Goal: Find specific fact: Find specific fact

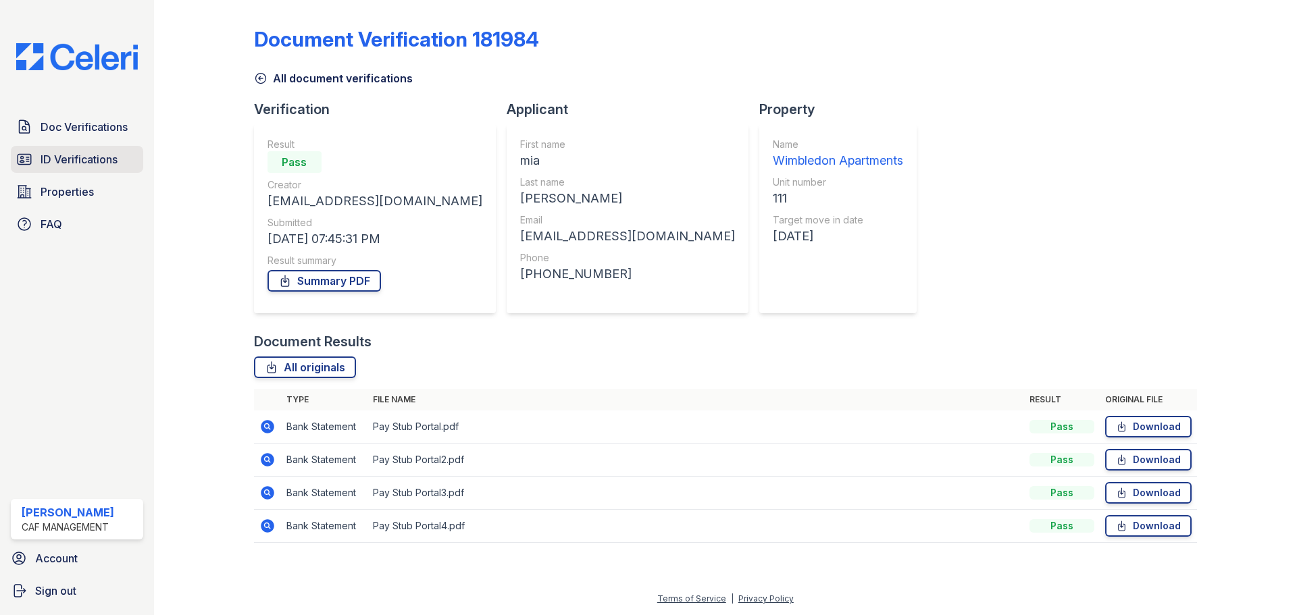
click at [85, 163] on span "ID Verifications" at bounding box center [79, 159] width 77 height 16
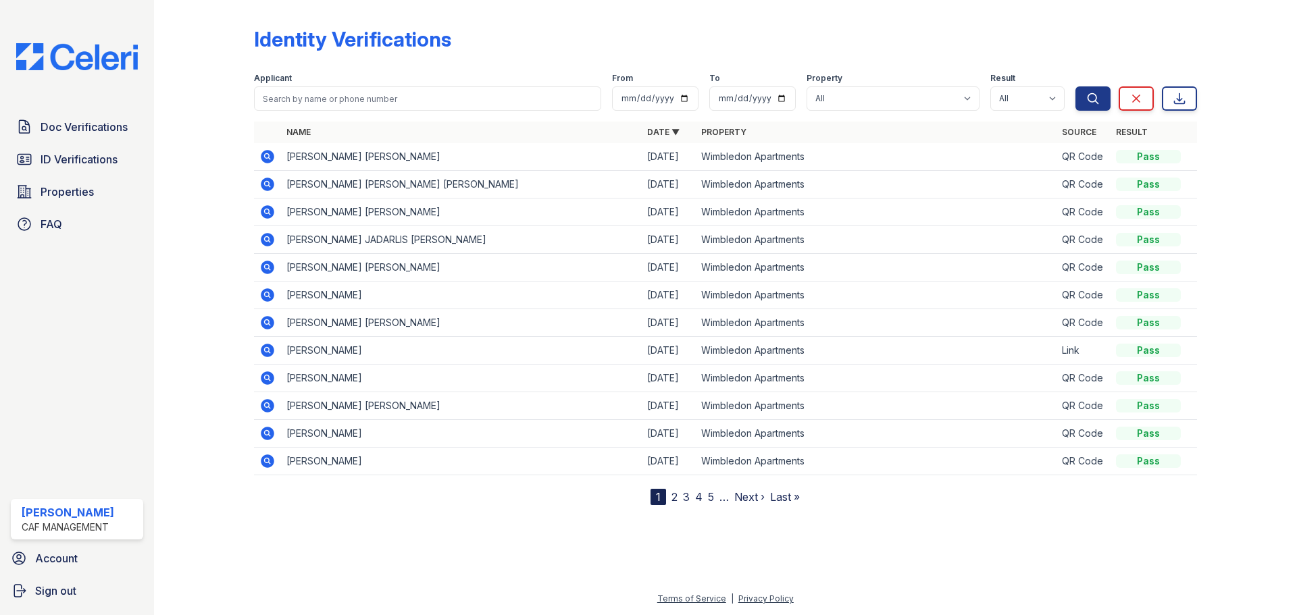
click at [260, 152] on icon at bounding box center [267, 157] width 16 height 16
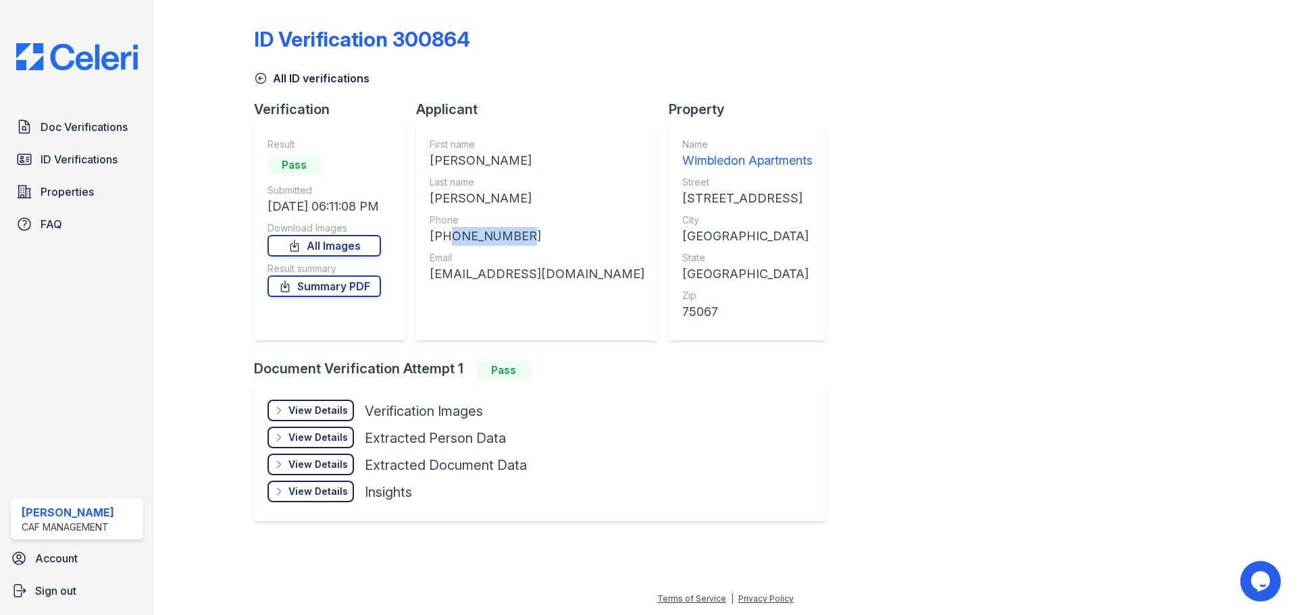
drag, startPoint x: 521, startPoint y: 235, endPoint x: 444, endPoint y: 242, distance: 78.0
click at [444, 242] on div "[PHONE_NUMBER]" at bounding box center [537, 236] width 215 height 19
copy div "2144997836"
drag, startPoint x: 553, startPoint y: 274, endPoint x: 420, endPoint y: 280, distance: 133.2
click at [420, 280] on div "First name [PERSON_NAME] Last name [PERSON_NAME] Phone [PHONE_NUMBER] Email [EM…" at bounding box center [537, 232] width 242 height 216
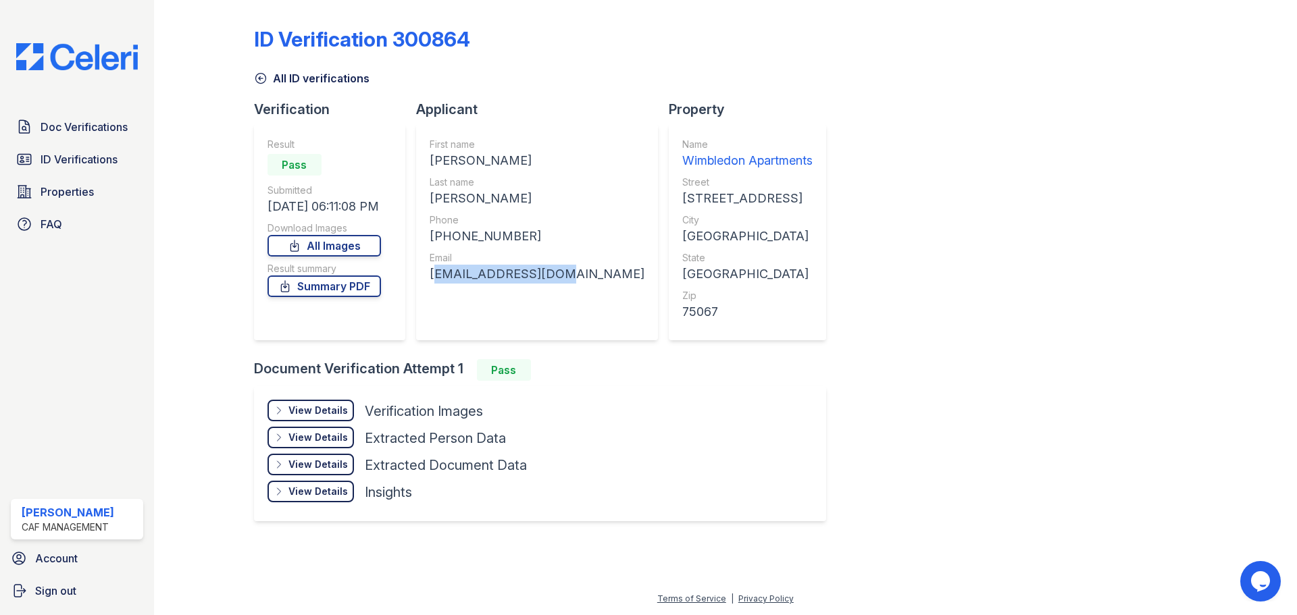
copy div "[EMAIL_ADDRESS][DOMAIN_NAME]"
click at [57, 163] on span "ID Verifications" at bounding box center [79, 159] width 77 height 16
